Goal: Check status

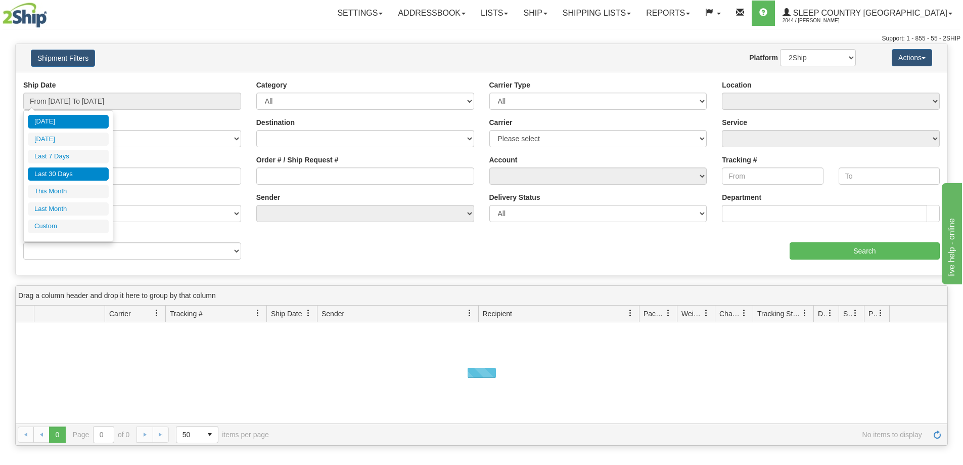
click at [59, 176] on li "Last 30 Days" at bounding box center [68, 174] width 81 height 14
type input "From [DATE] To [DATE]"
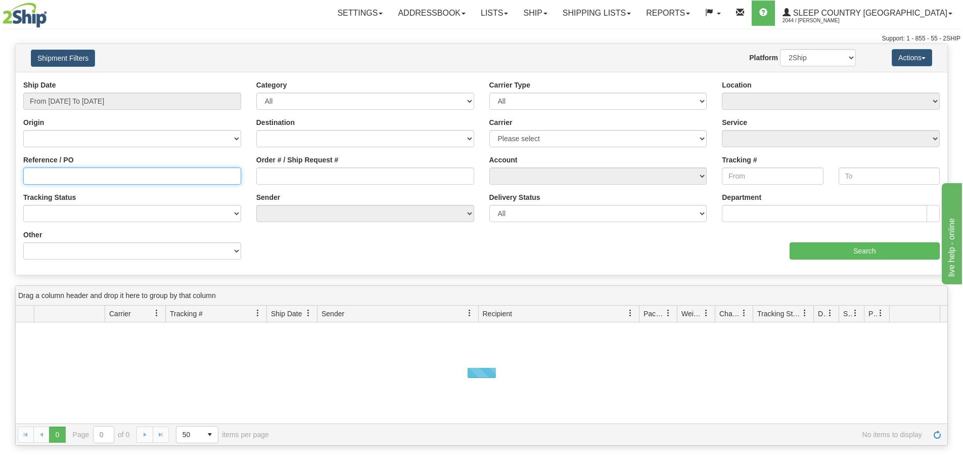
click at [33, 174] on input "Reference / PO" at bounding box center [132, 175] width 218 height 17
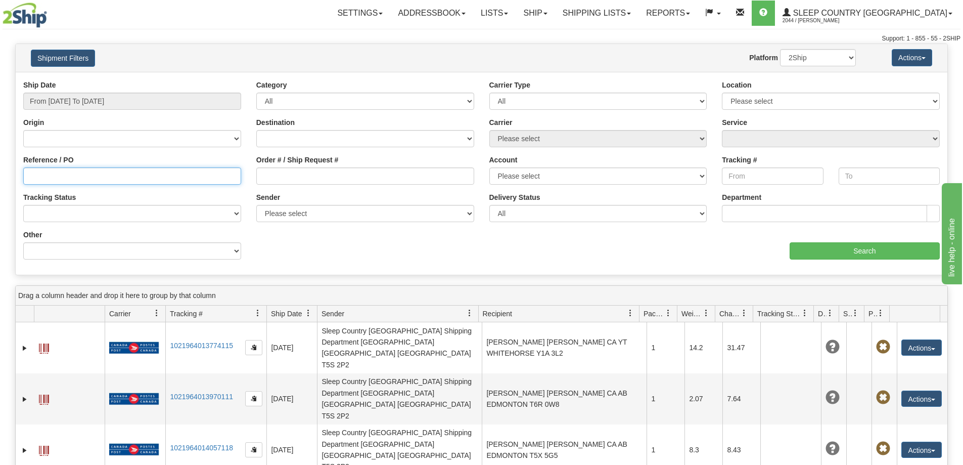
paste input "9002I012327"
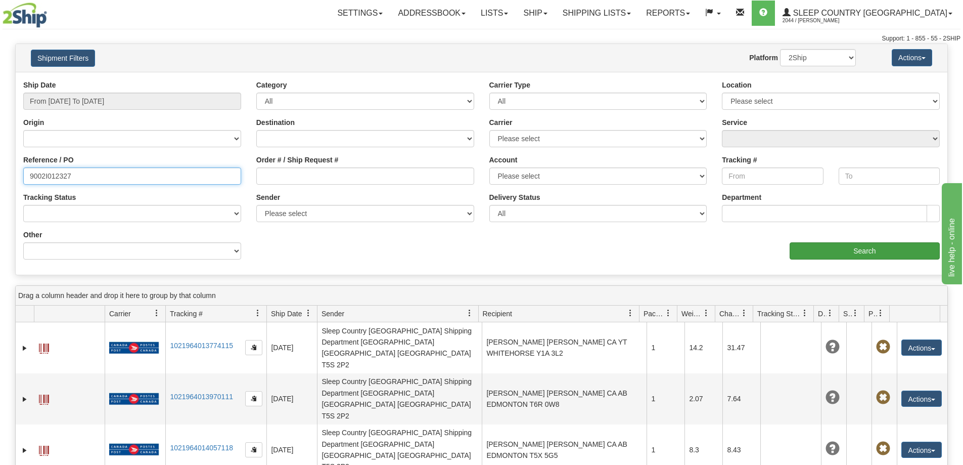
type input "9002I012327"
click at [838, 245] on input "Search" at bounding box center [865, 250] width 150 height 17
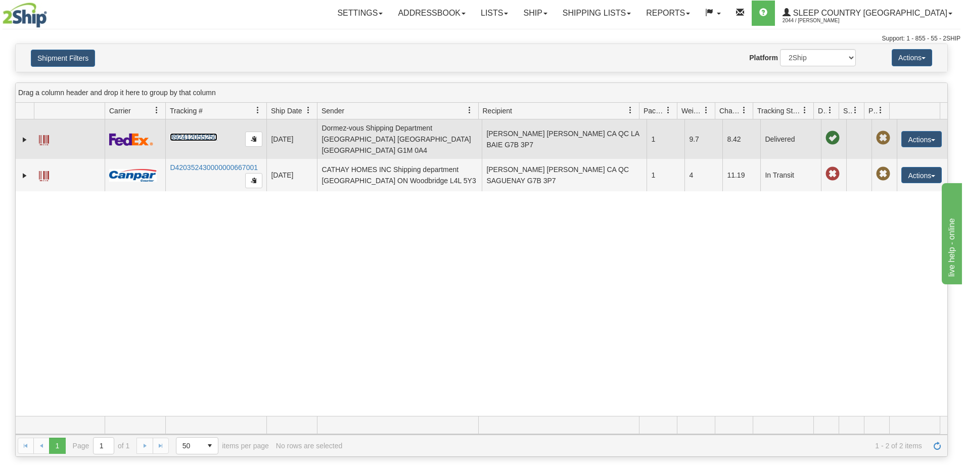
click at [193, 133] on link "392412055250" at bounding box center [193, 137] width 47 height 8
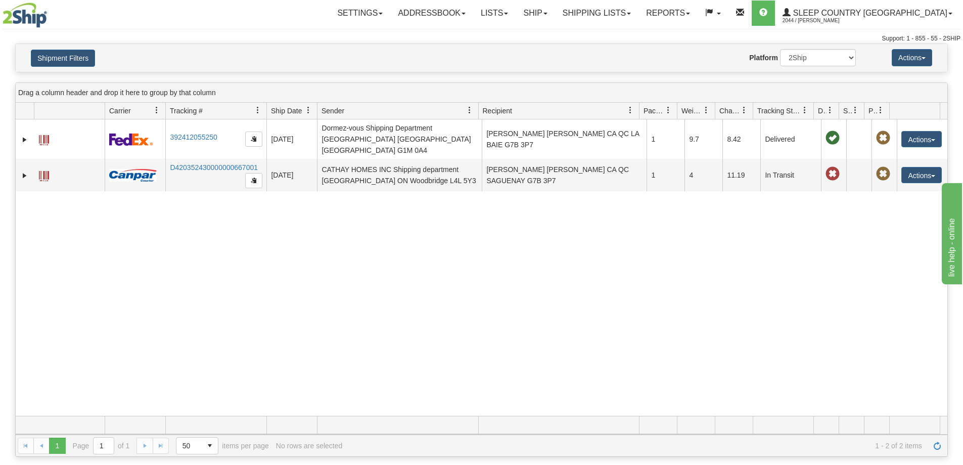
click at [822, 328] on div "31499213 2044 392412055250 [DATE] [DATE] 12:24:28 PM Dormez-vous Shipping Depar…" at bounding box center [482, 267] width 932 height 296
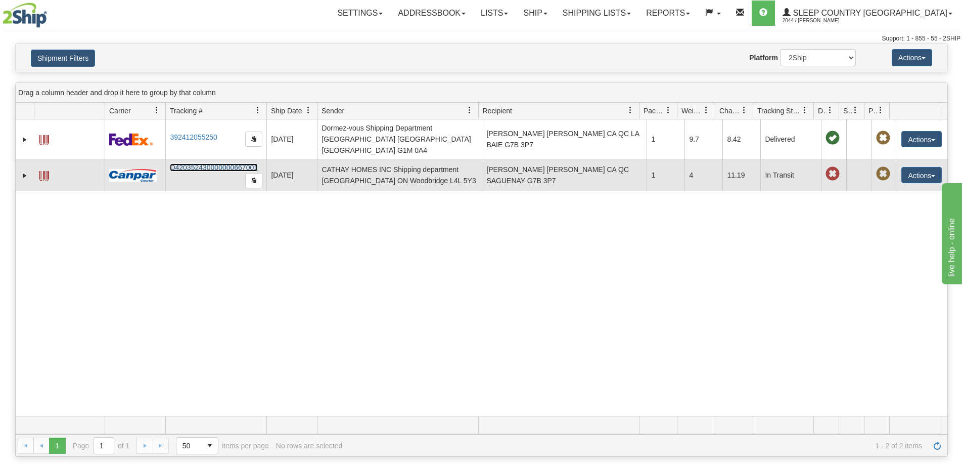
click at [196, 163] on link "D420352430000000667001" at bounding box center [214, 167] width 88 height 8
